Goal: Information Seeking & Learning: Learn about a topic

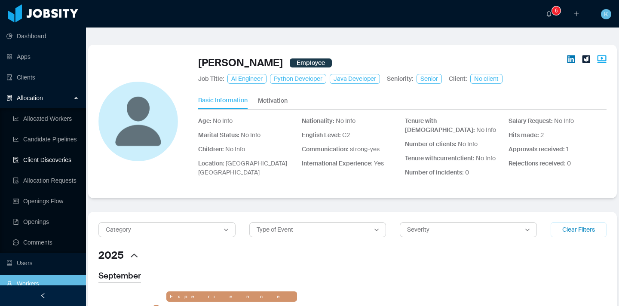
scroll to position [104, 0]
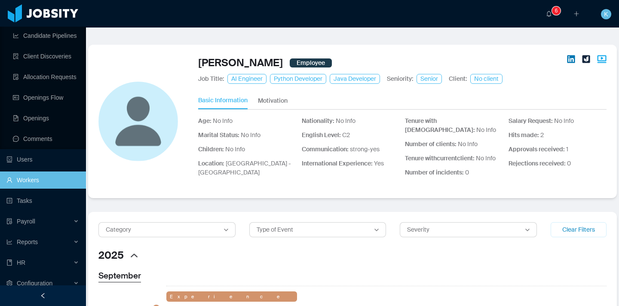
click at [39, 176] on link "Workers" at bounding box center [42, 179] width 73 height 17
click at [62, 182] on link "Workers" at bounding box center [42, 179] width 73 height 17
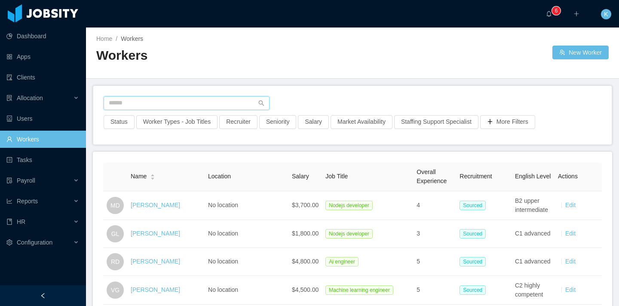
click at [165, 98] on input "text" at bounding box center [187, 103] width 166 height 14
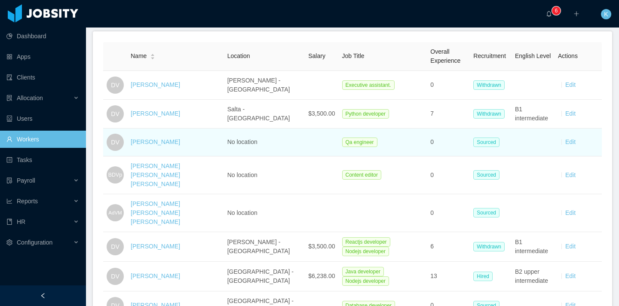
scroll to position [131, 0]
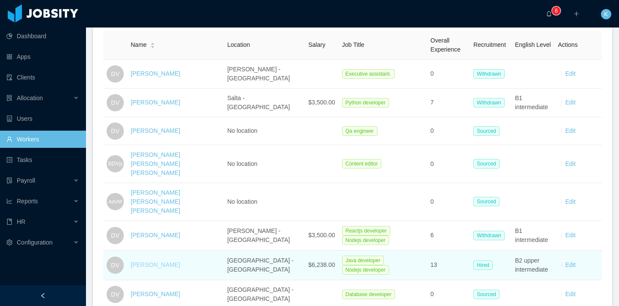
type input "**********"
click at [146, 261] on link "Daniel Vargas" at bounding box center [155, 264] width 49 height 7
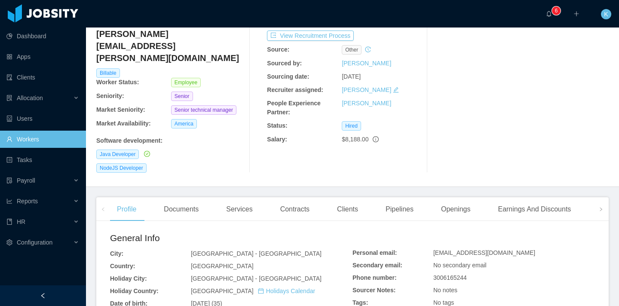
scroll to position [69, 0]
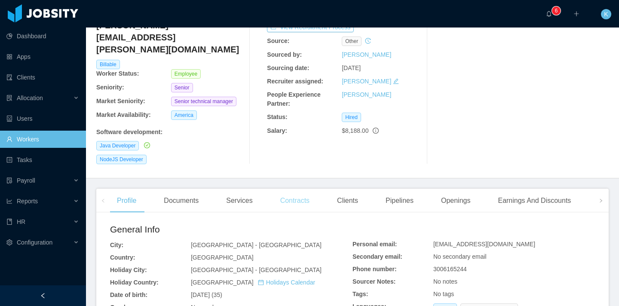
click at [313, 189] on div "Contracts" at bounding box center [294, 201] width 43 height 24
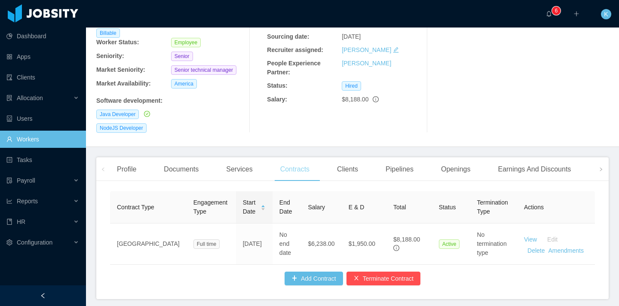
scroll to position [110, 0]
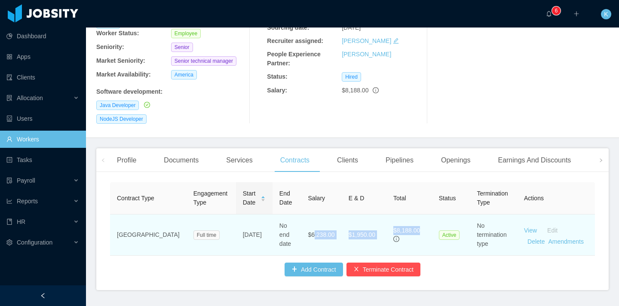
drag, startPoint x: 292, startPoint y: 209, endPoint x: 416, endPoint y: 217, distance: 124.0
click at [416, 218] on tr "USA Full time Aug 24th, 2020 No end date $6,238.00 $1,950.00 $8,188.00 Active N…" at bounding box center [352, 234] width 485 height 41
click at [416, 217] on td "$8,188.00" at bounding box center [409, 234] width 46 height 41
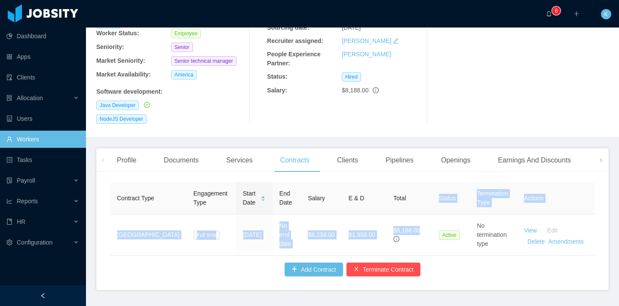
drag, startPoint x: 406, startPoint y: 205, endPoint x: 372, endPoint y: 186, distance: 38.6
click at [372, 186] on table "Contract Type Engagement Type Start Date End Date Salary E & D Total Status Ter…" at bounding box center [352, 218] width 485 height 73
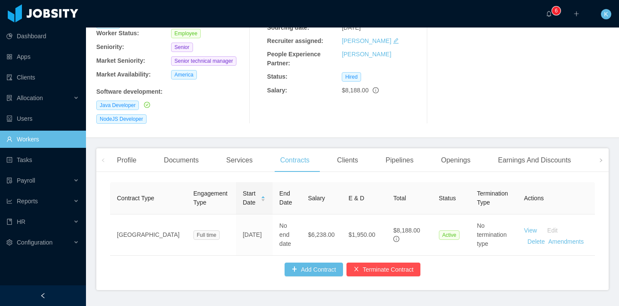
click at [205, 109] on div "Home / Workers / Daniel Vargas / Options Daniel Vargas daniel.vargas@jobsity.co…" at bounding box center [352, 28] width 533 height 220
